Goal: Transaction & Acquisition: Purchase product/service

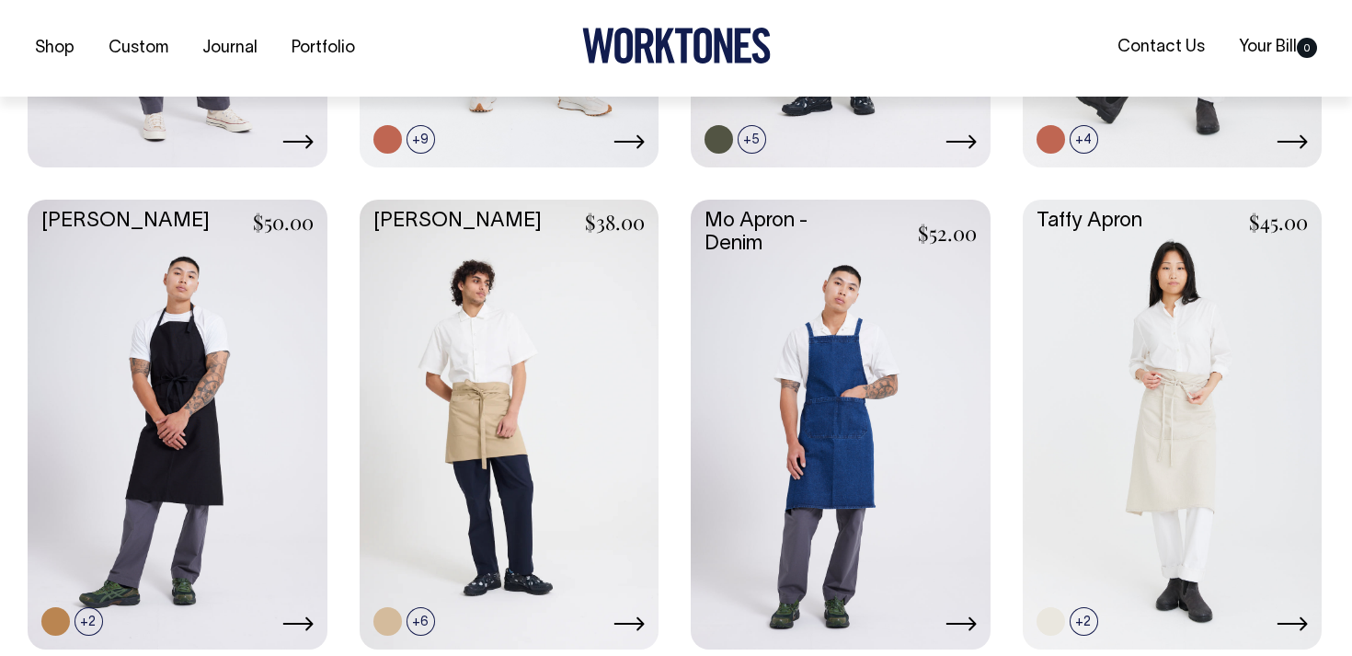
scroll to position [1172, 0]
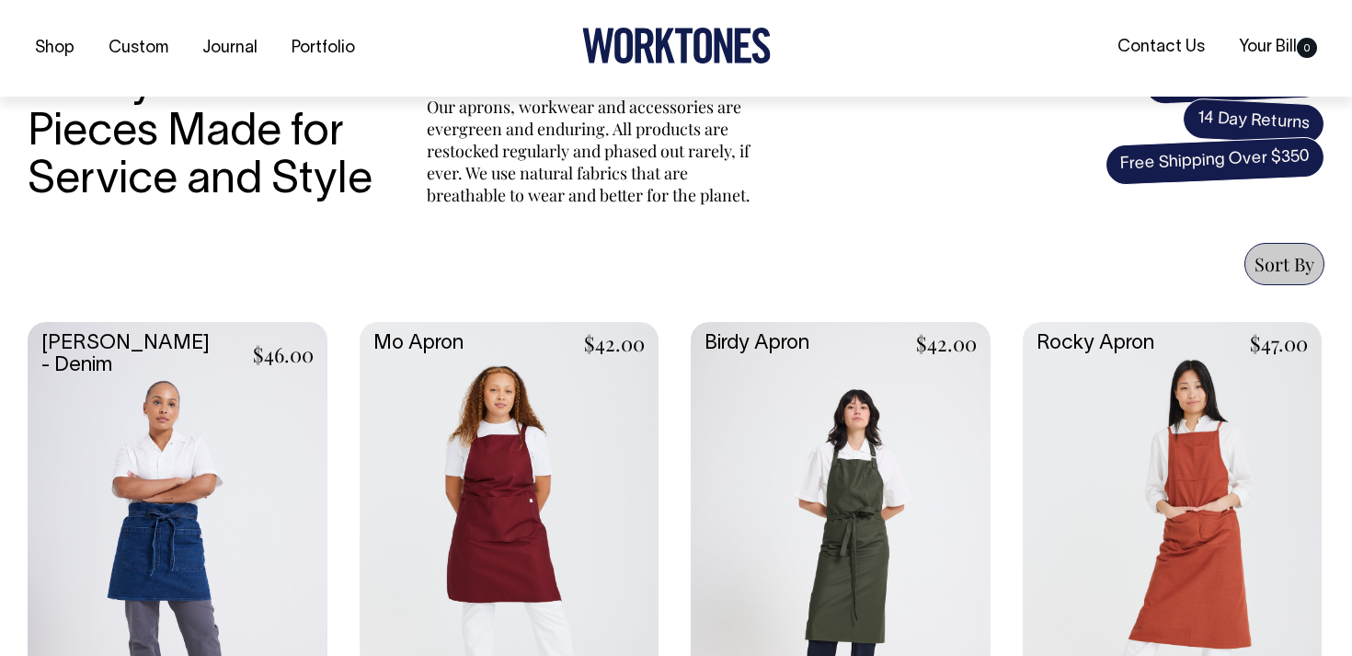
click at [472, 465] on link at bounding box center [510, 544] width 300 height 445
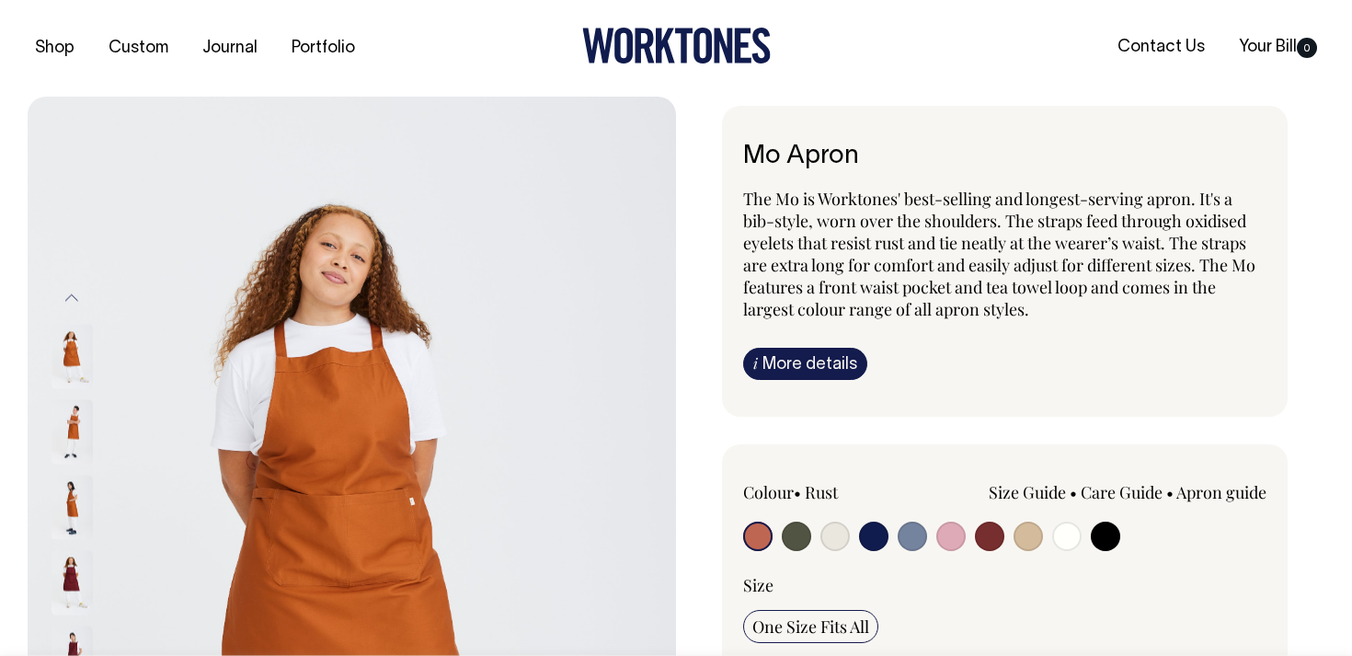
click at [869, 529] on input "radio" at bounding box center [873, 536] width 29 height 29
radio input "true"
select select "Dark Navy"
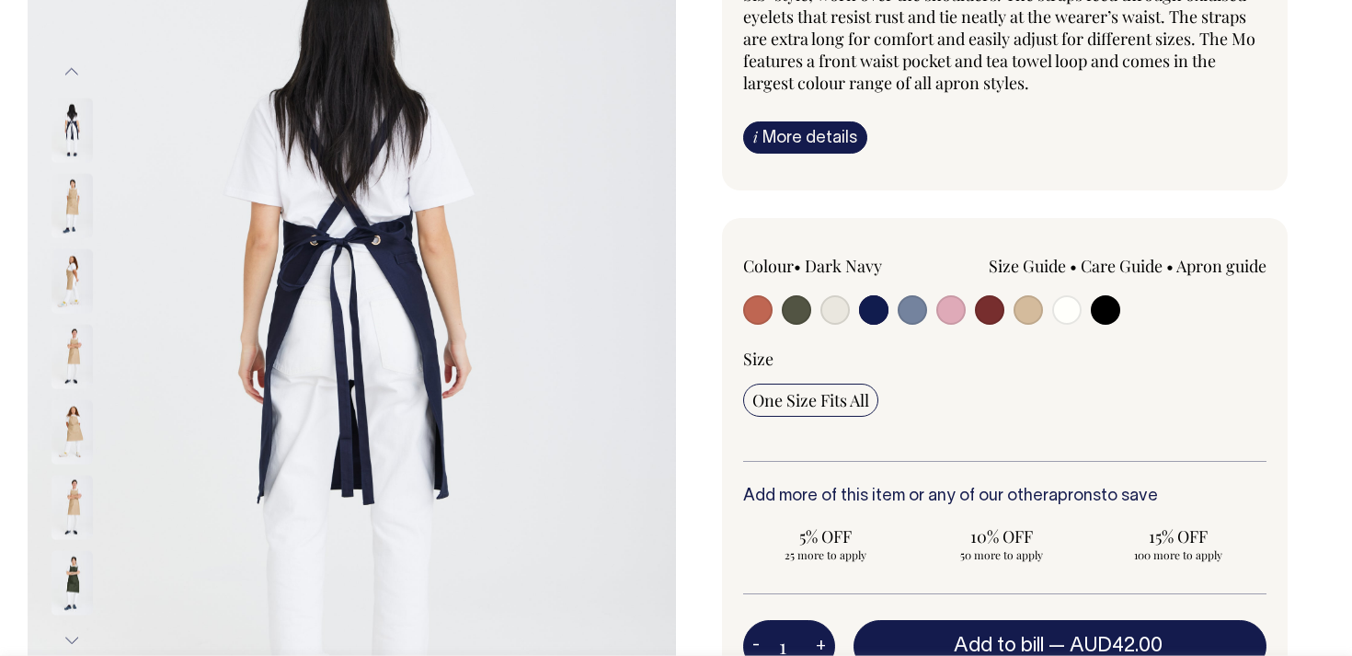
scroll to position [227, 0]
click at [75, 339] on img at bounding box center [72, 355] width 41 height 64
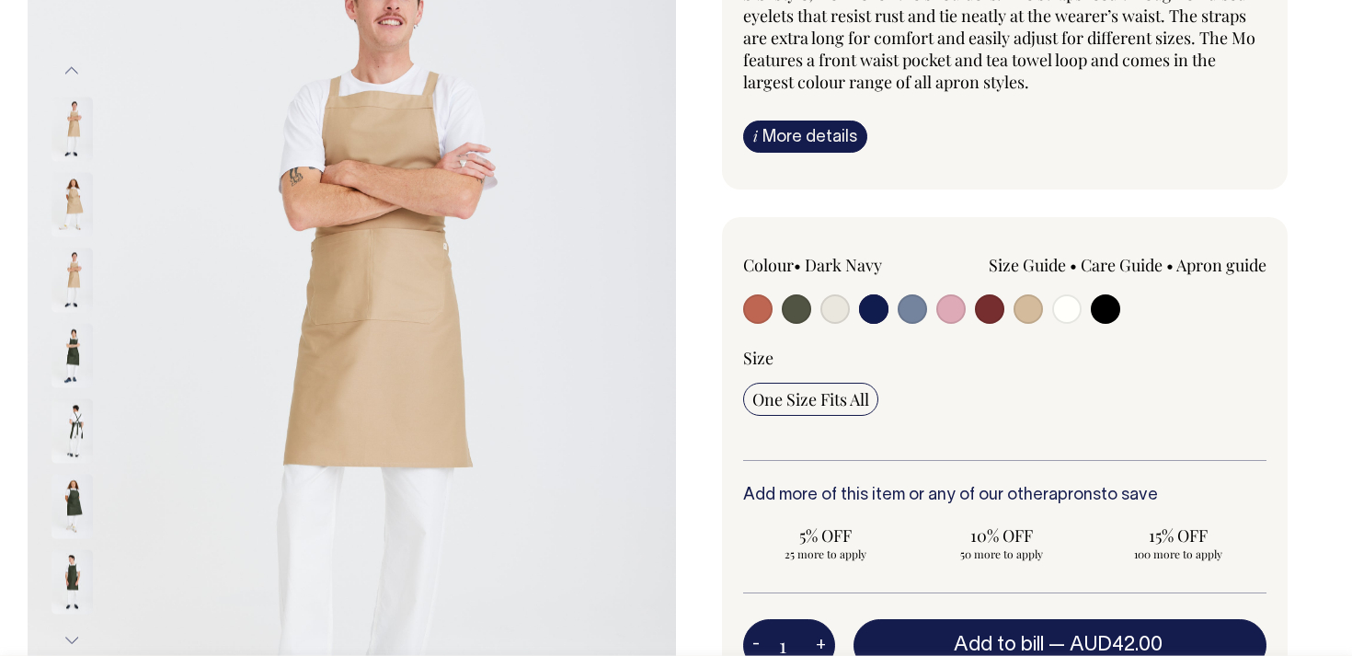
click at [65, 86] on img at bounding box center [72, 53] width 41 height 64
click at [77, 133] on img at bounding box center [72, 129] width 41 height 64
click at [70, 363] on img at bounding box center [72, 355] width 41 height 64
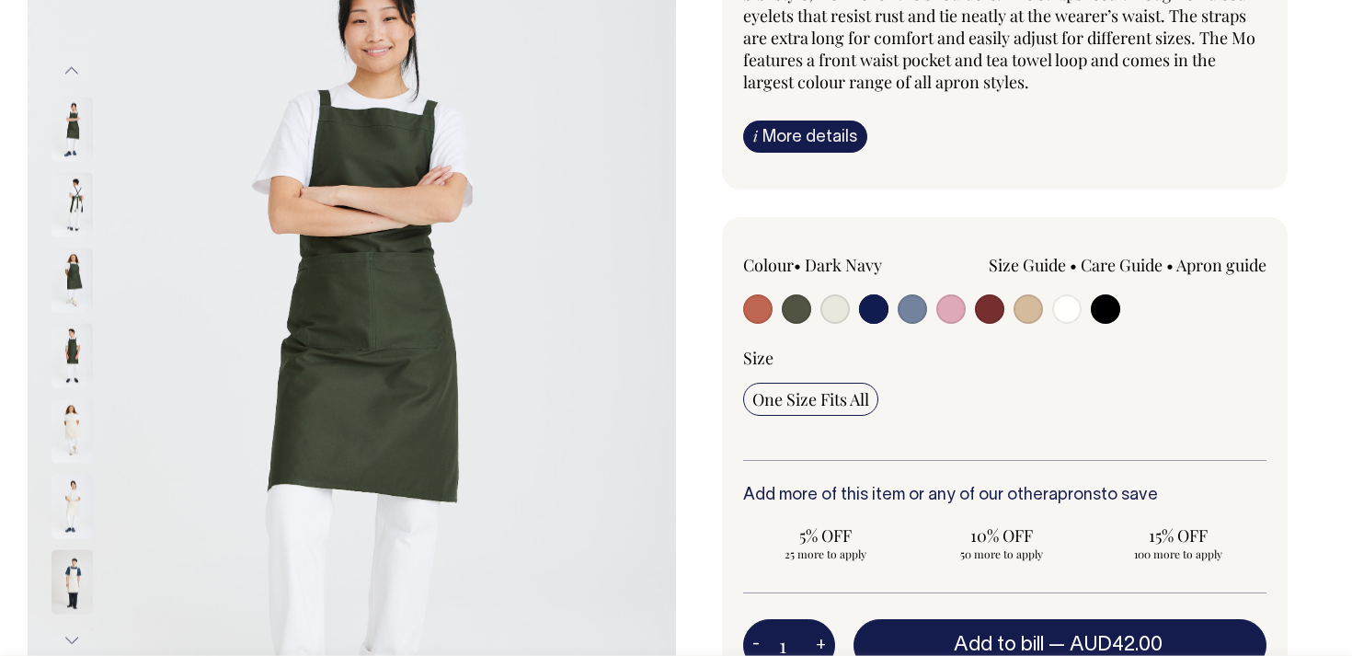
click at [73, 406] on img at bounding box center [72, 430] width 41 height 64
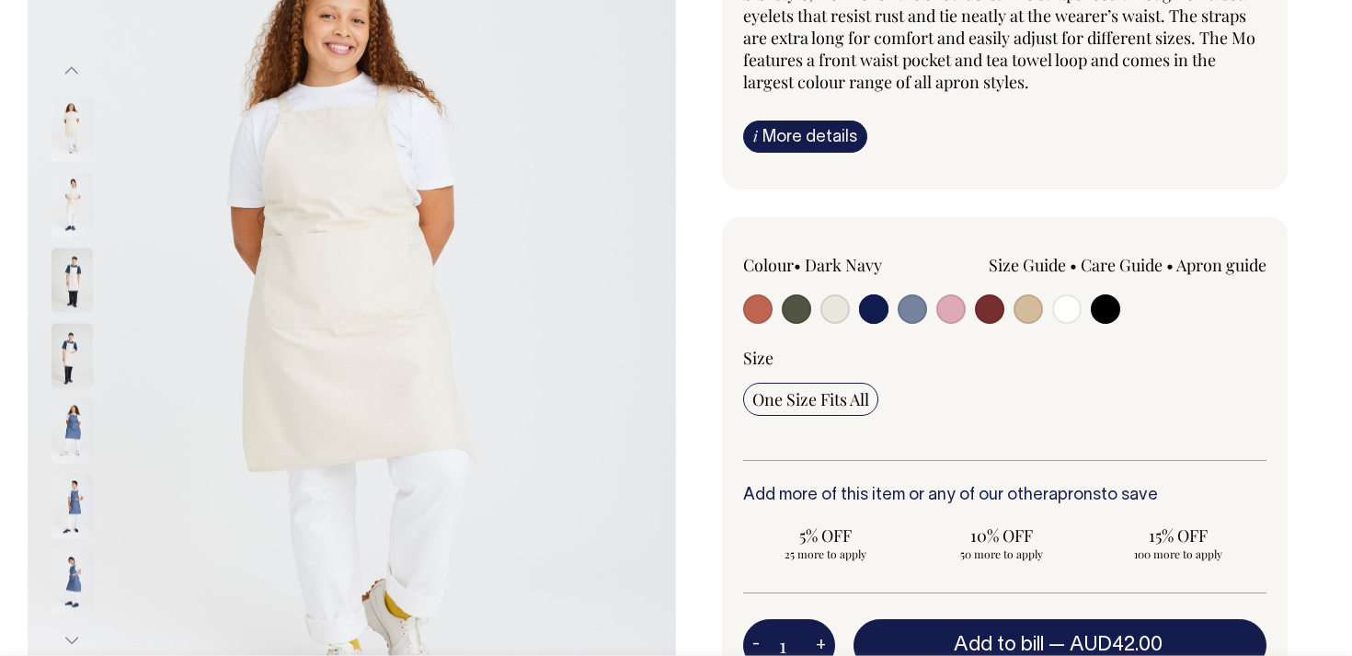
click at [874, 305] on input "radio" at bounding box center [873, 308] width 29 height 29
click at [872, 325] on label at bounding box center [873, 311] width 29 height 34
click at [872, 324] on input "radio" at bounding box center [873, 308] width 29 height 29
click at [872, 304] on input "radio" at bounding box center [873, 308] width 29 height 29
click at [63, 366] on img at bounding box center [72, 355] width 41 height 64
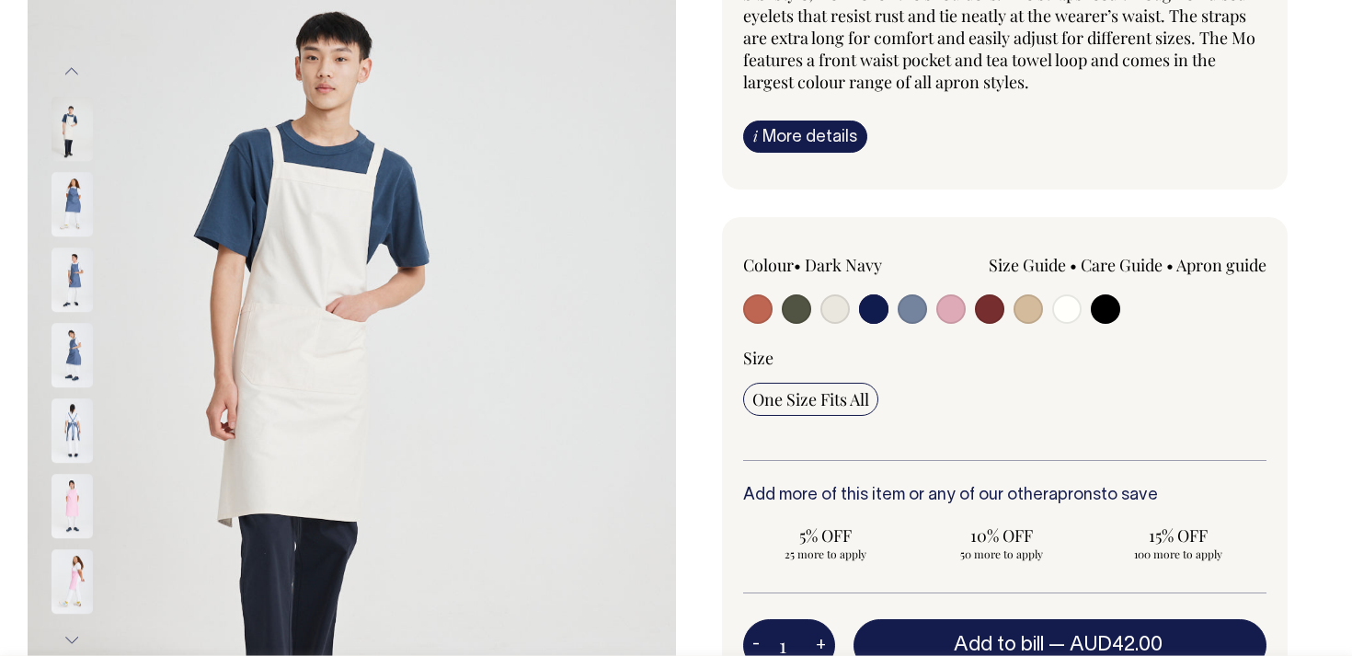
click at [63, 243] on div at bounding box center [97, 204] width 92 height 75
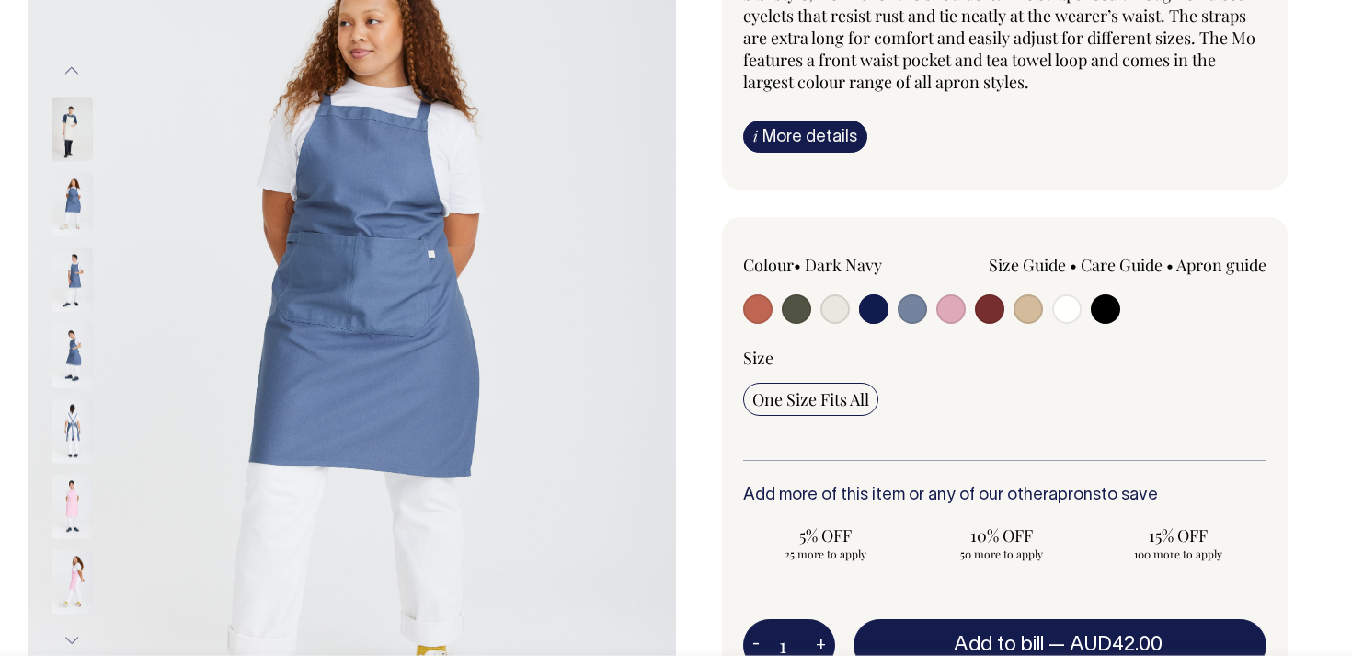
click at [66, 264] on img at bounding box center [72, 279] width 41 height 64
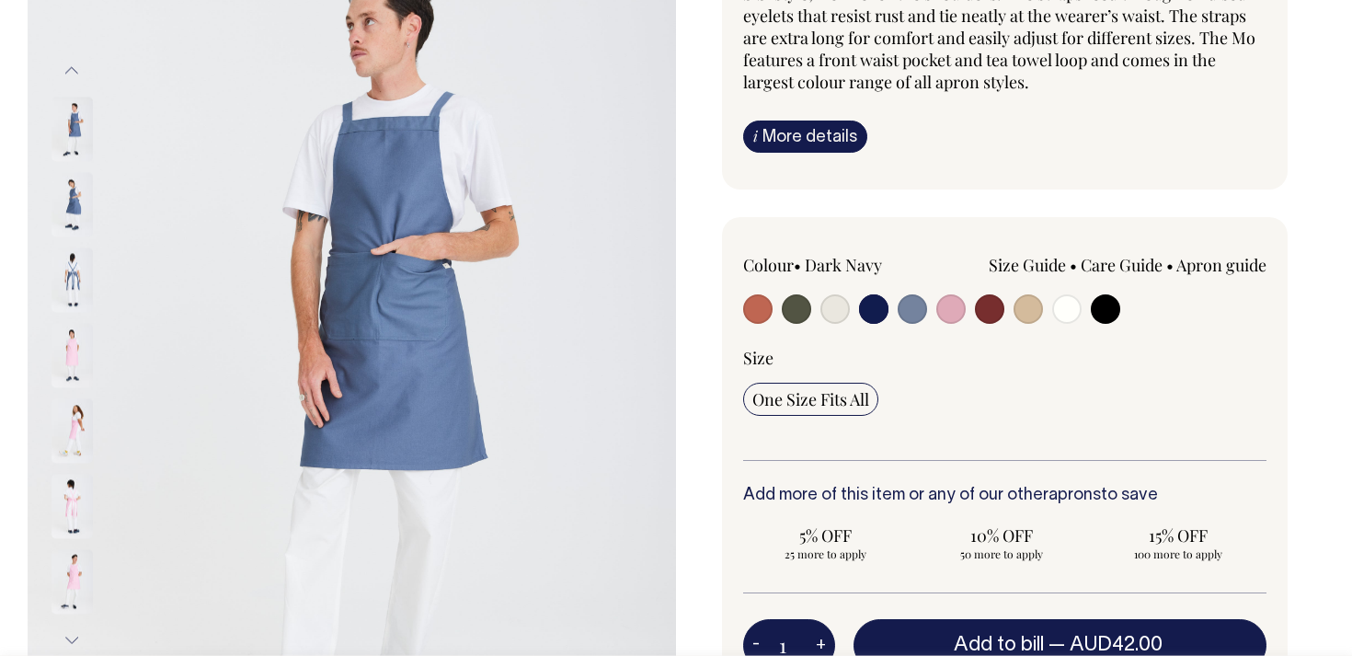
click at [874, 311] on input "radio" at bounding box center [873, 308] width 29 height 29
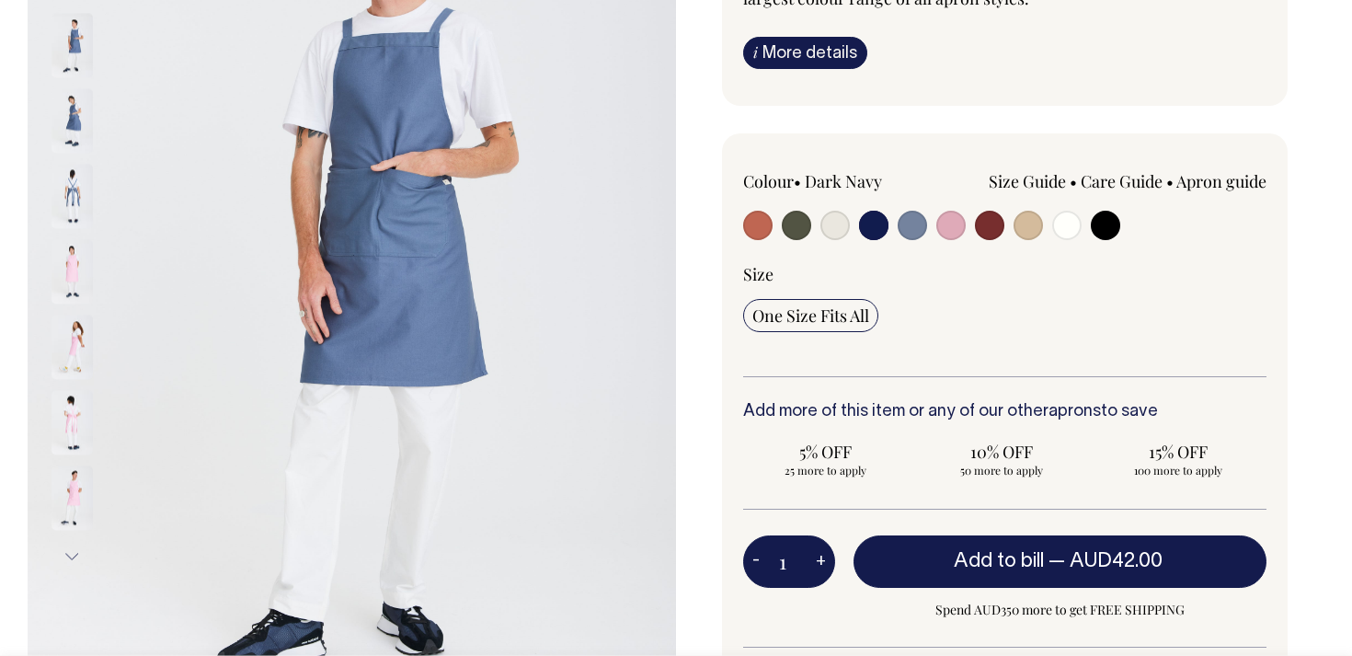
scroll to position [312, 0]
